Goal: Task Accomplishment & Management: Complete application form

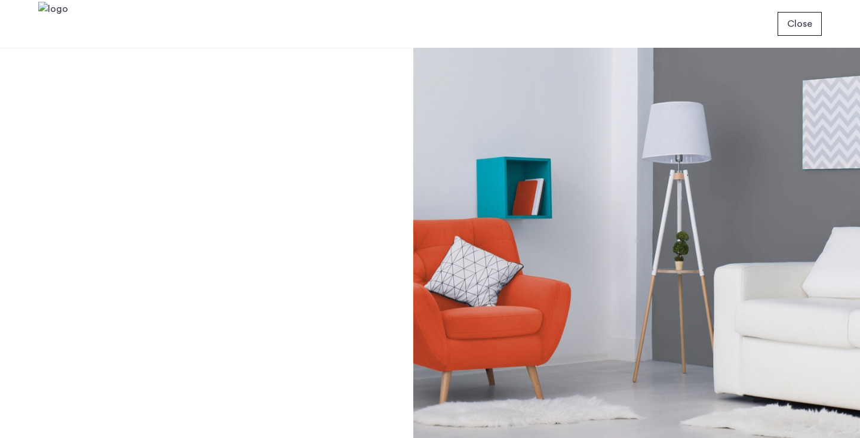
click at [797, 25] on span "Close" at bounding box center [799, 24] width 25 height 14
click at [798, 32] on button "Close" at bounding box center [799, 24] width 44 height 24
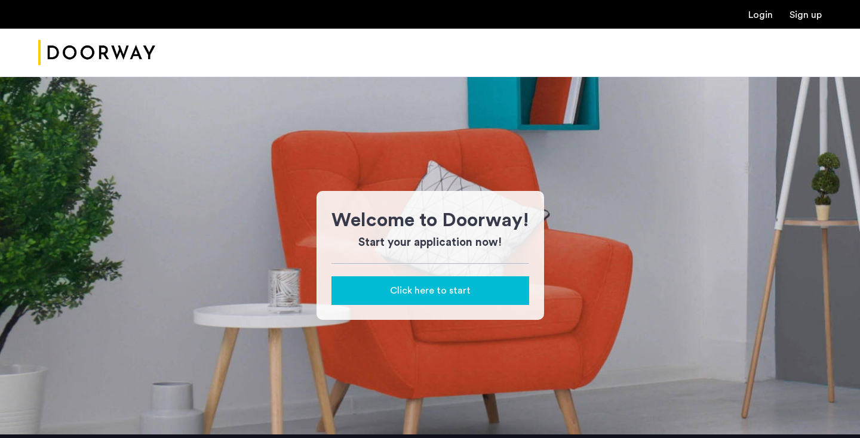
click at [436, 289] on span "Click here to start" at bounding box center [430, 291] width 81 height 14
click at [451, 289] on span "Click here to start" at bounding box center [430, 291] width 81 height 14
click at [433, 291] on span "Click here to start" at bounding box center [430, 291] width 81 height 14
click at [759, 15] on link "Login" at bounding box center [760, 15] width 24 height 10
click at [425, 290] on span "Click here to start" at bounding box center [430, 291] width 81 height 14
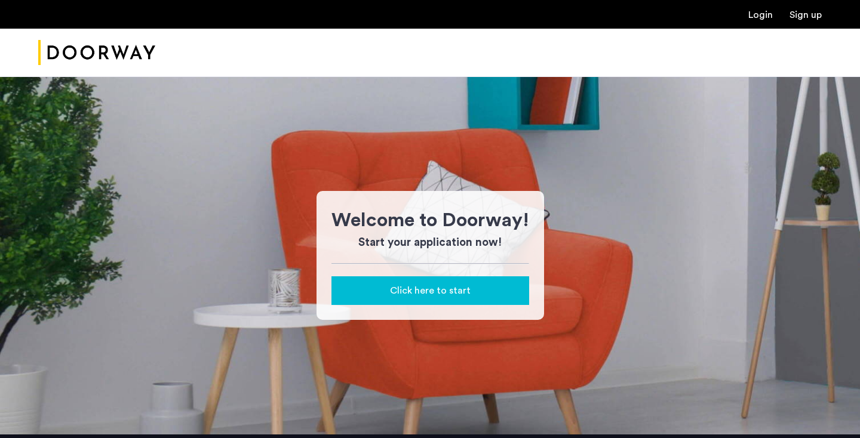
click at [761, 19] on link "Login" at bounding box center [760, 15] width 24 height 10
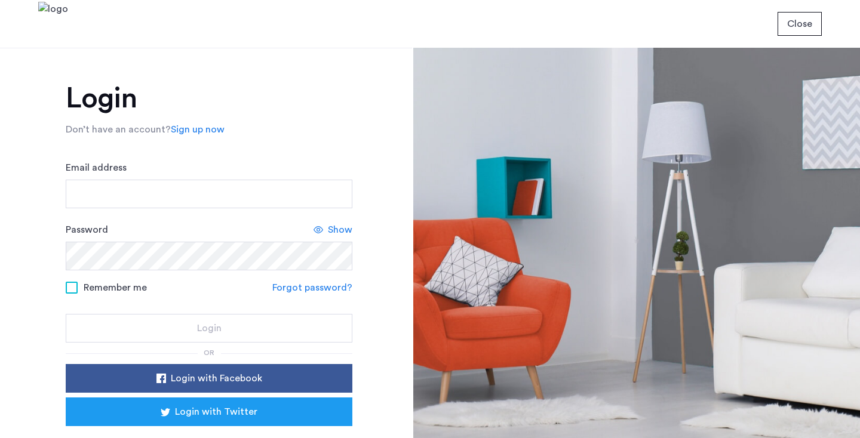
click at [784, 24] on button "Close" at bounding box center [799, 24] width 44 height 24
drag, startPoint x: 241, startPoint y: 181, endPoint x: 213, endPoint y: 199, distance: 33.1
click at [213, 199] on input "Email address" at bounding box center [209, 194] width 287 height 29
click at [199, 130] on link "Sign up now" at bounding box center [198, 129] width 54 height 14
click at [137, 195] on input "Email address" at bounding box center [209, 194] width 287 height 29
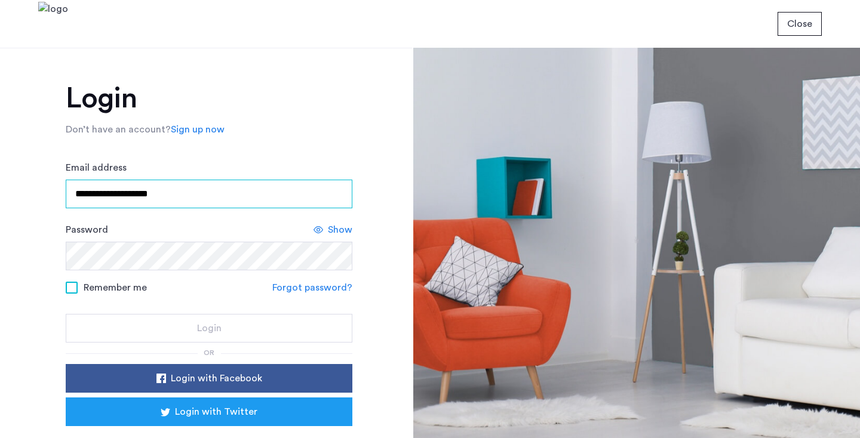
type input "**********"
click at [70, 290] on span at bounding box center [72, 288] width 12 height 12
click at [235, 290] on div "Remember me Forgot password?" at bounding box center [209, 287] width 287 height 15
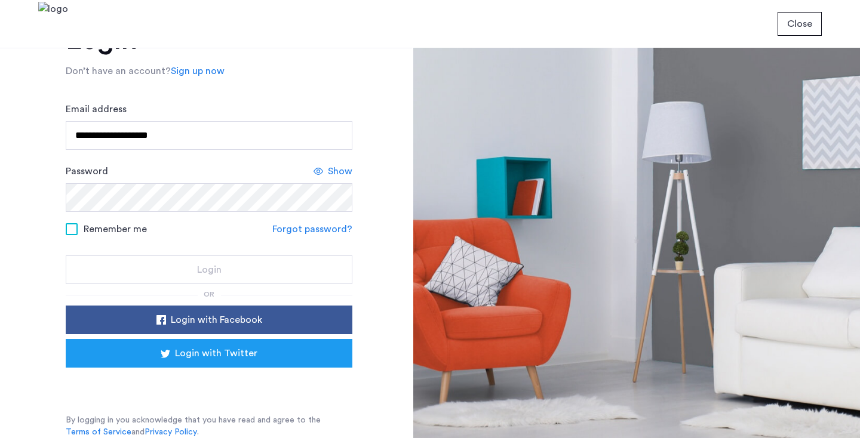
scroll to position [59, 0]
